Goal: Find specific page/section: Find specific page/section

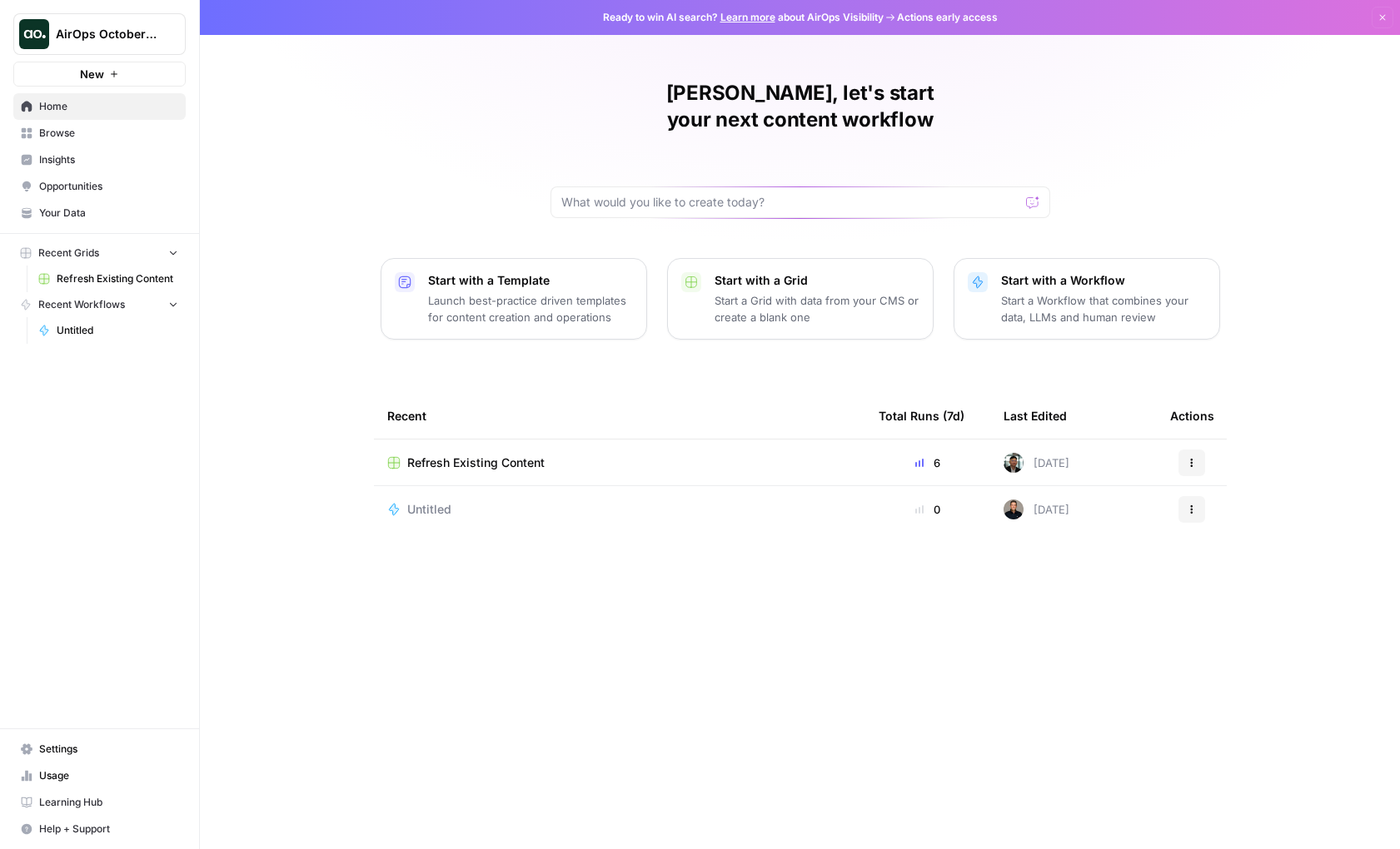
click at [477, 454] on span "Refresh Existing Content" at bounding box center [476, 462] width 137 height 17
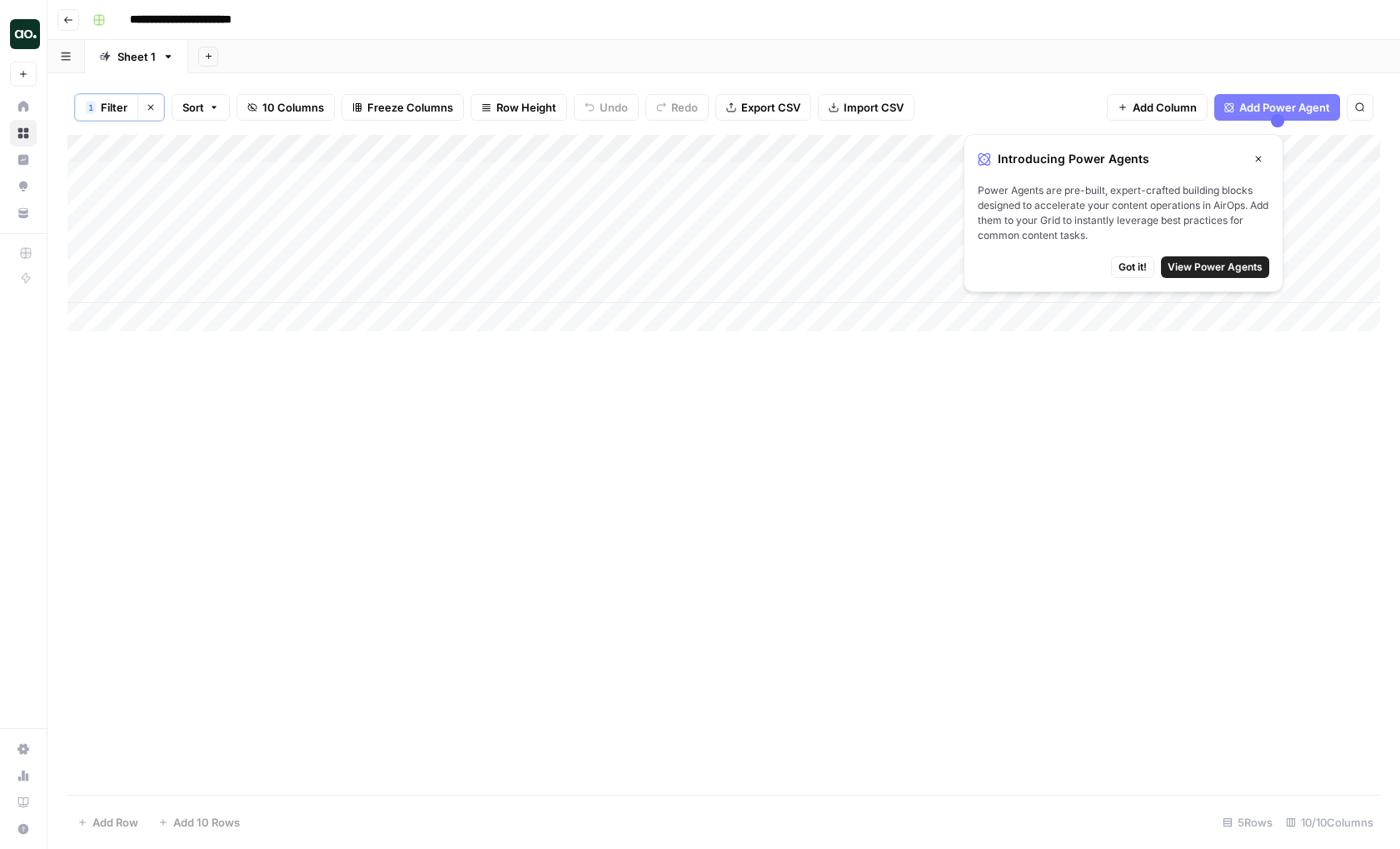
click at [543, 180] on div "Add Column" at bounding box center [723, 233] width 1312 height 196
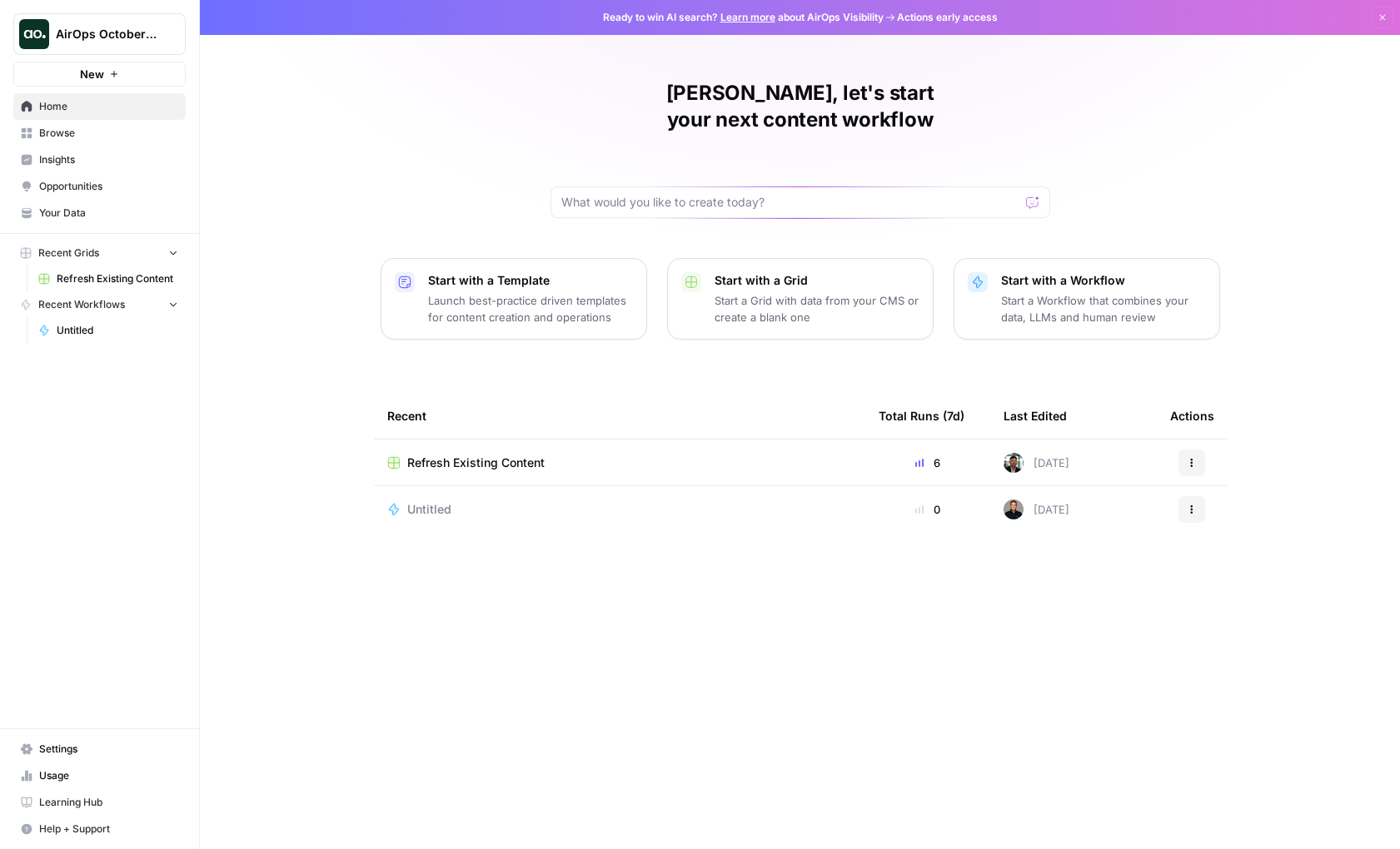
click at [64, 127] on span "Browse" at bounding box center [108, 132] width 139 height 15
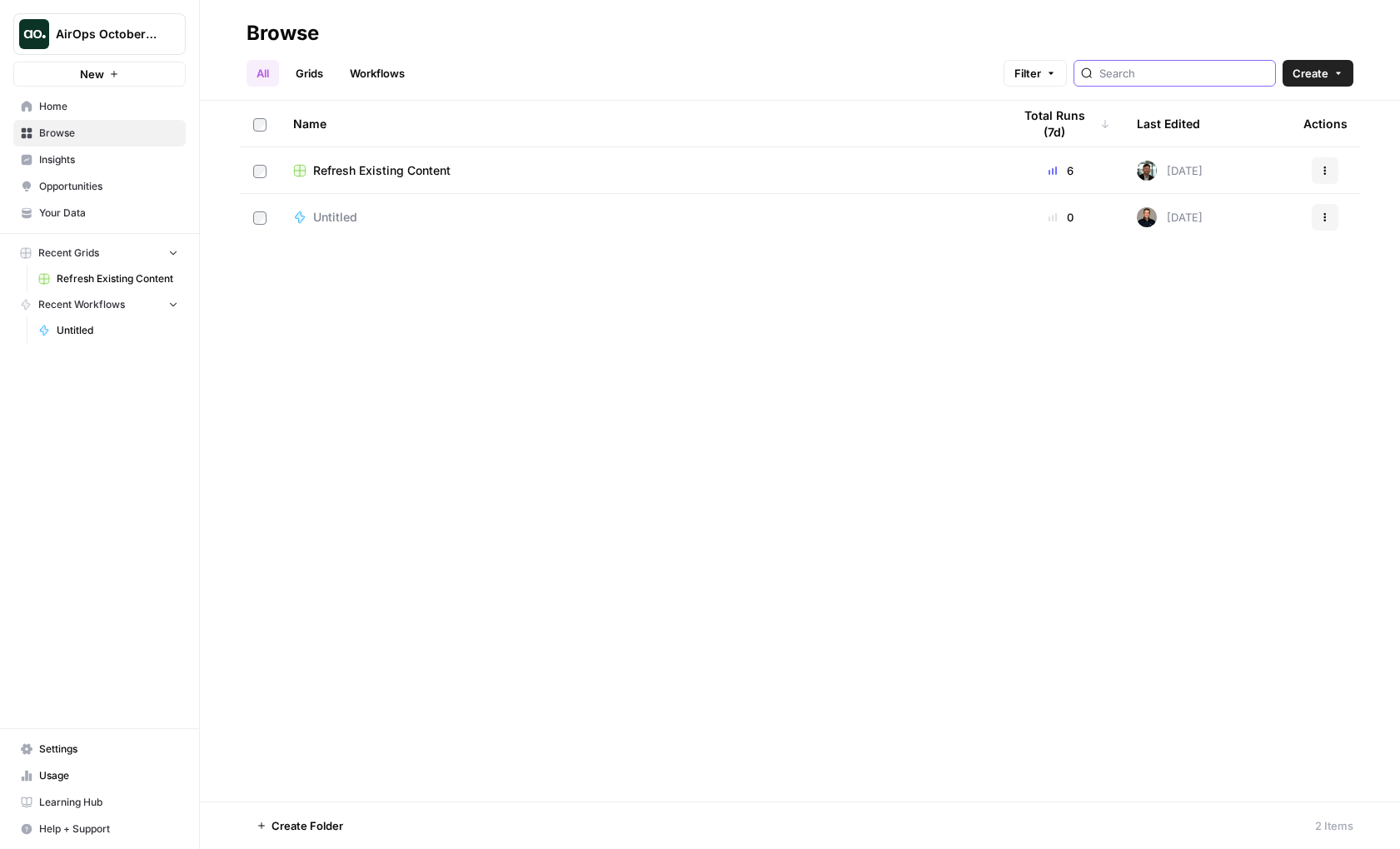
click at [1199, 68] on input "search" at bounding box center [1184, 73] width 169 height 17
type input "cohort"
